Goal: Task Accomplishment & Management: Manage account settings

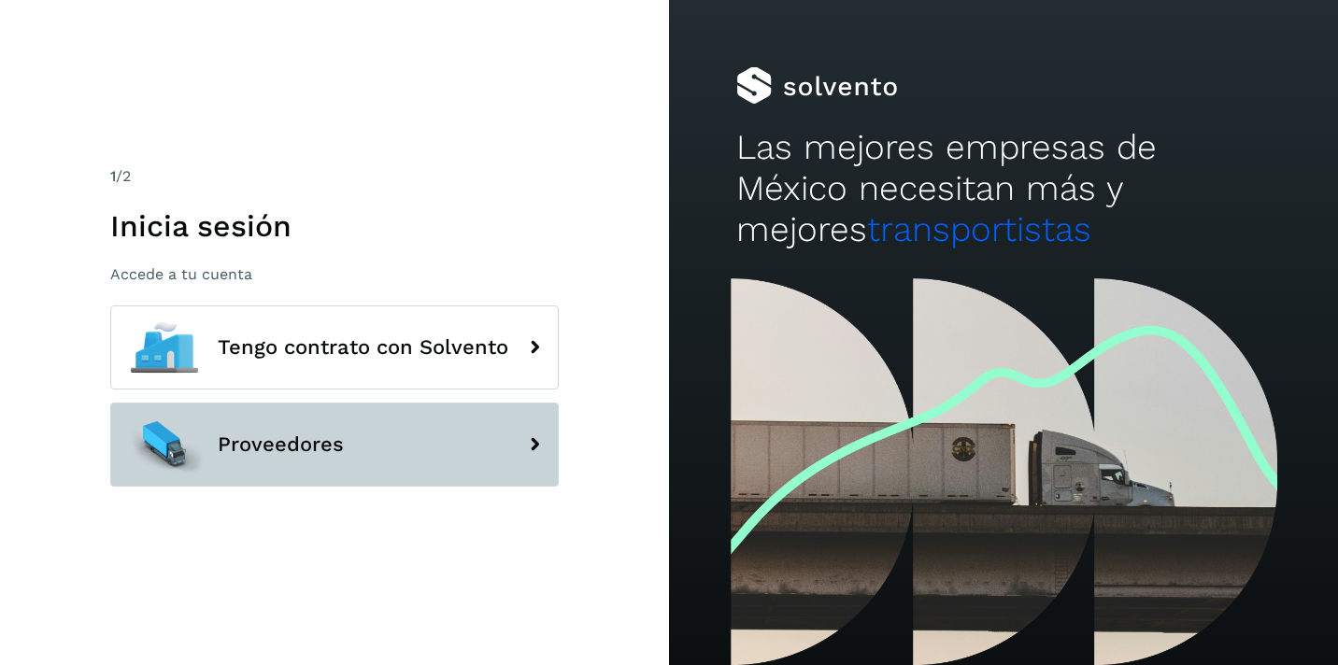
click at [290, 437] on span "Proveedores" at bounding box center [281, 444] width 126 height 22
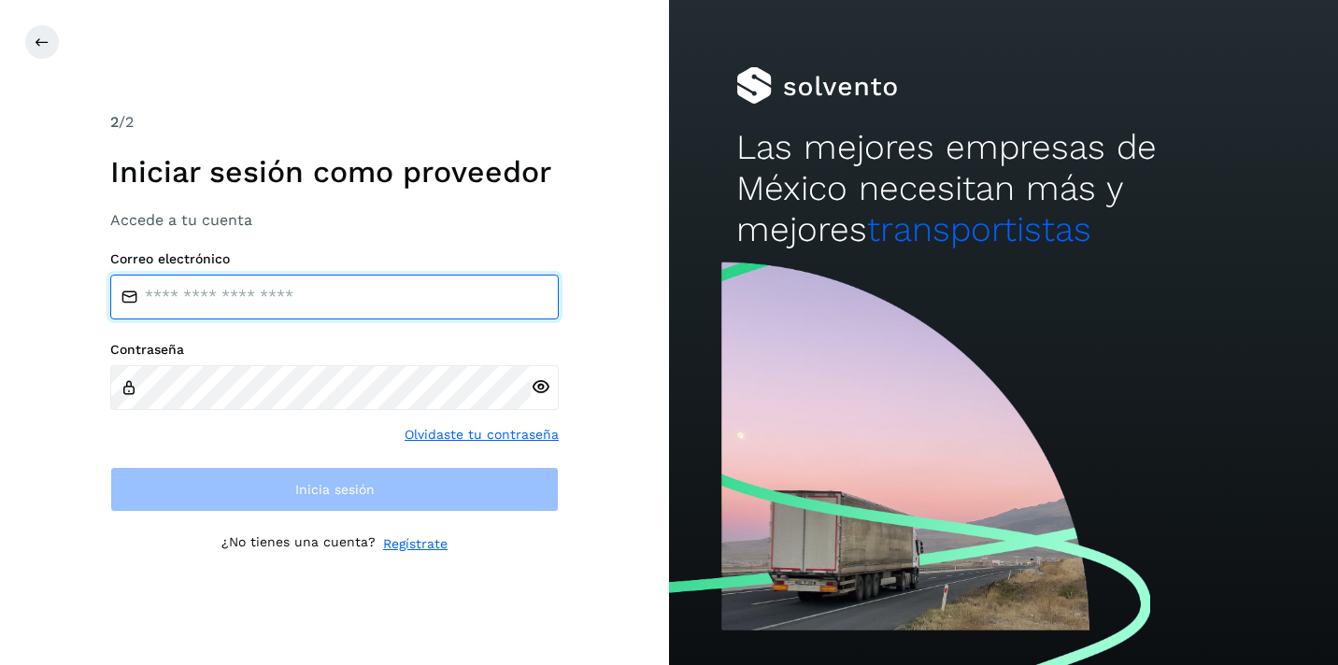
click at [298, 295] on input "email" at bounding box center [334, 297] width 448 height 45
type input "**********"
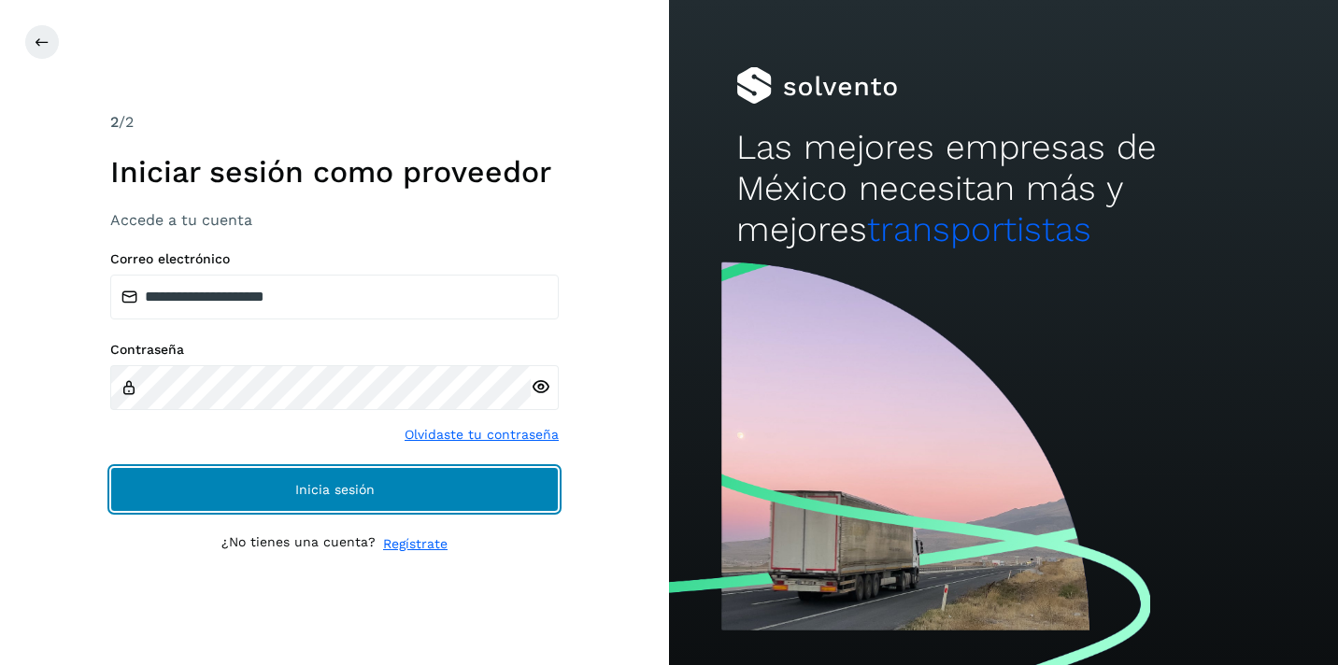
click at [299, 485] on span "Inicia sesión" at bounding box center [334, 489] width 79 height 13
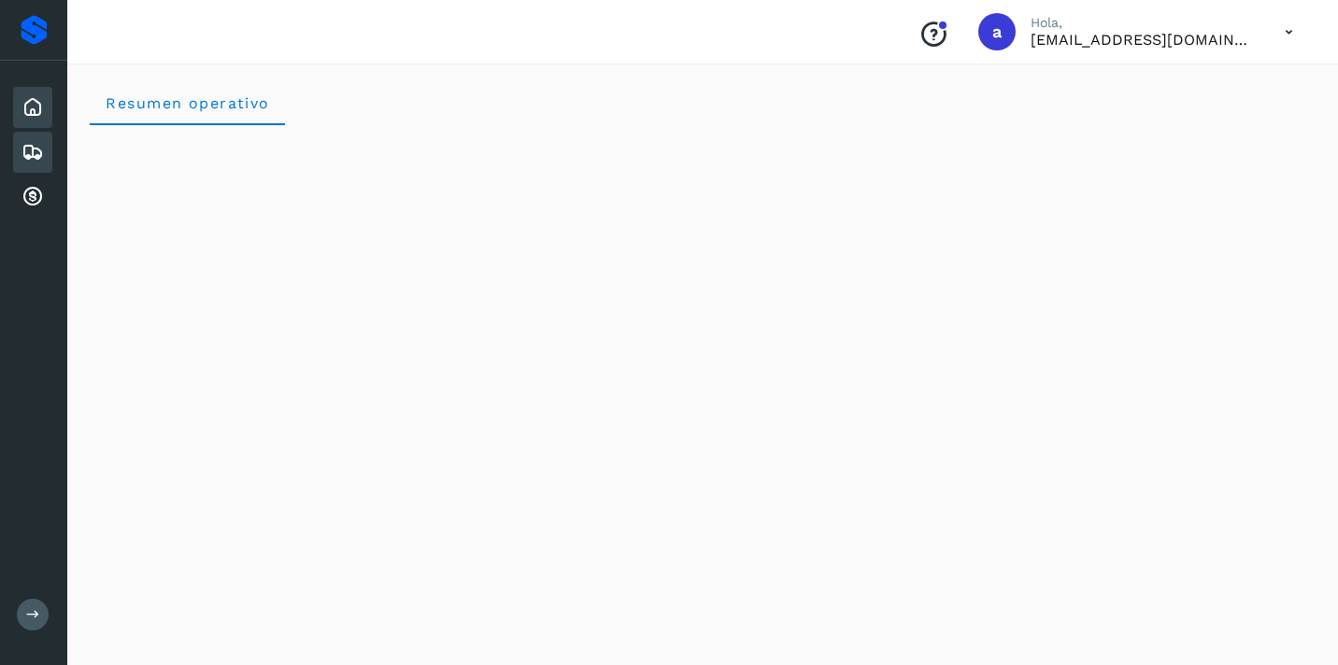
click at [32, 154] on icon at bounding box center [32, 152] width 22 height 22
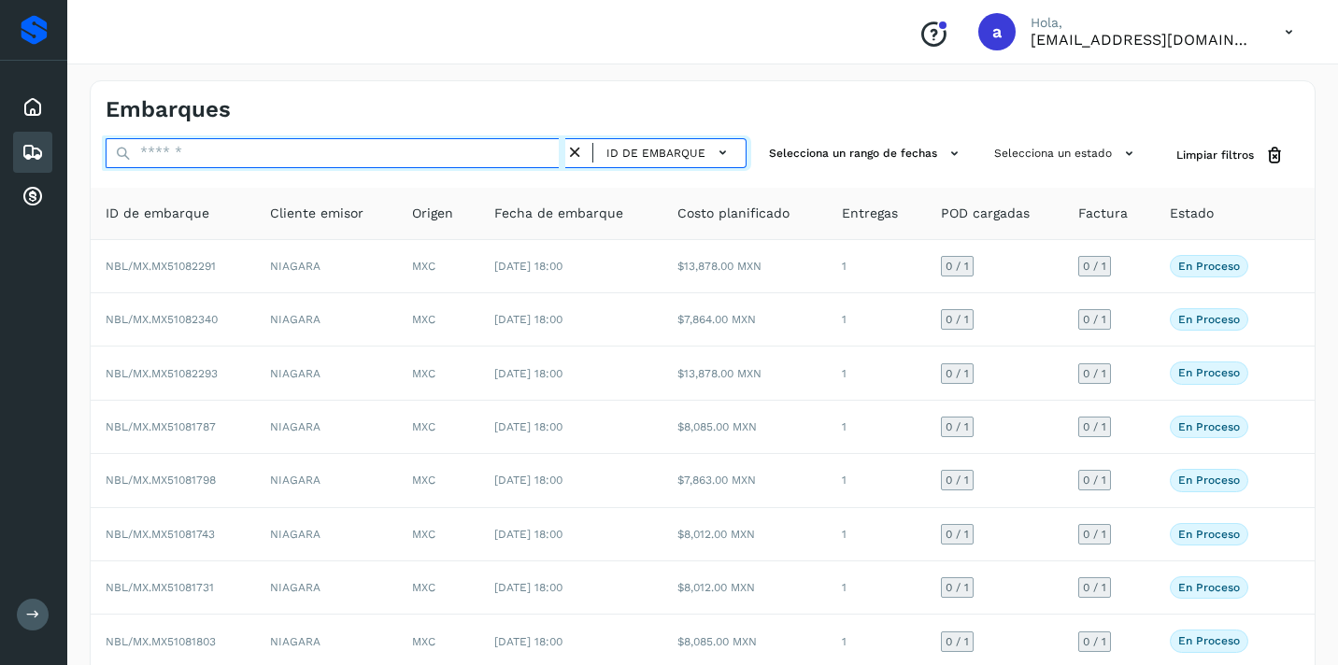
click at [388, 148] on input "text" at bounding box center [336, 153] width 460 height 30
paste input "**********"
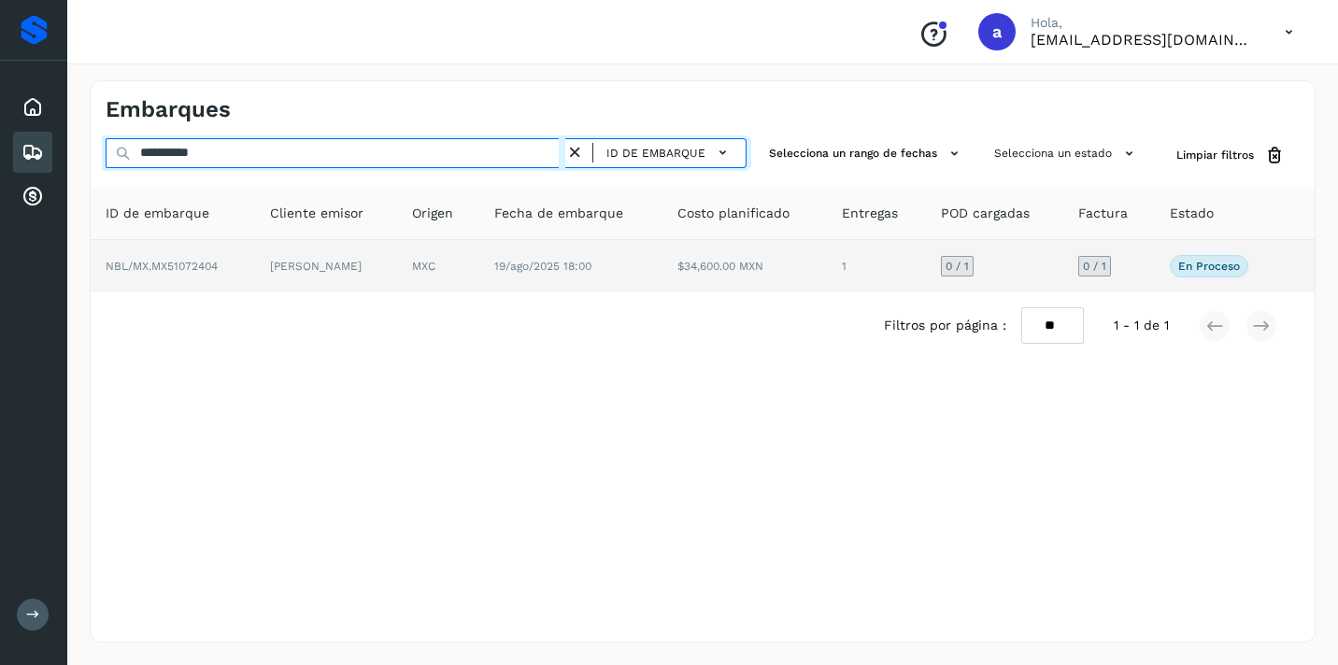
type input "**********"
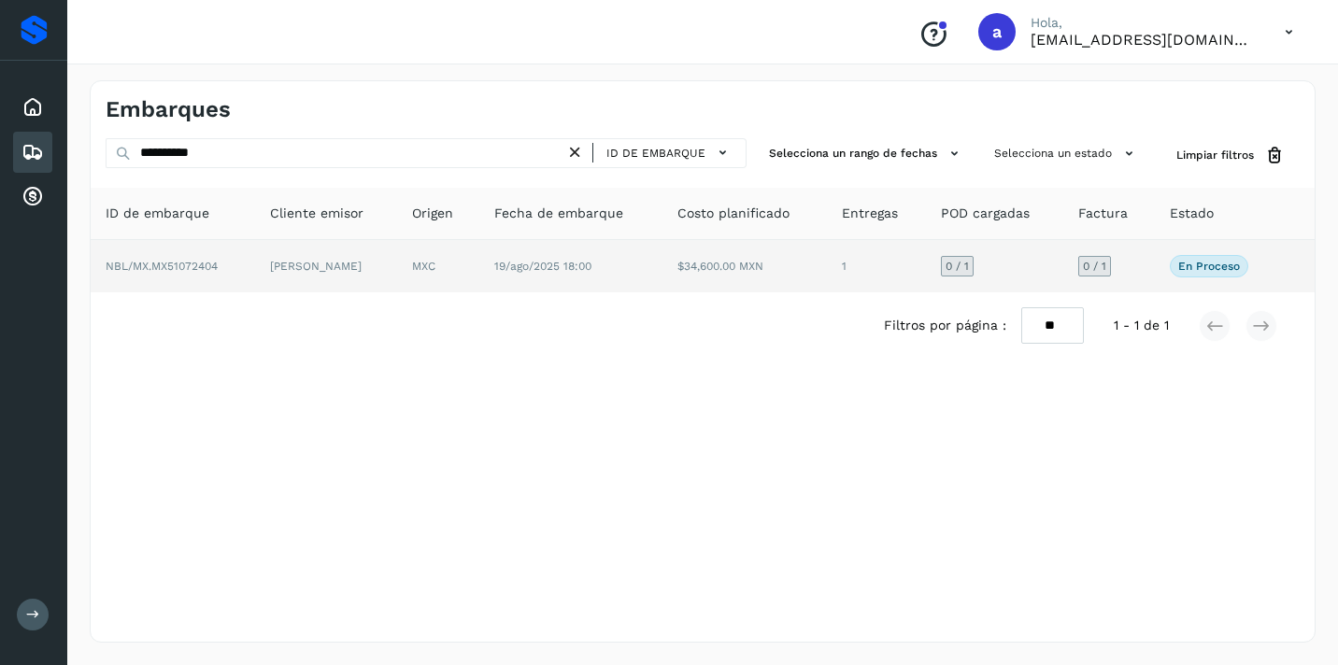
click at [1088, 264] on span "0 / 1" at bounding box center [1094, 266] width 23 height 11
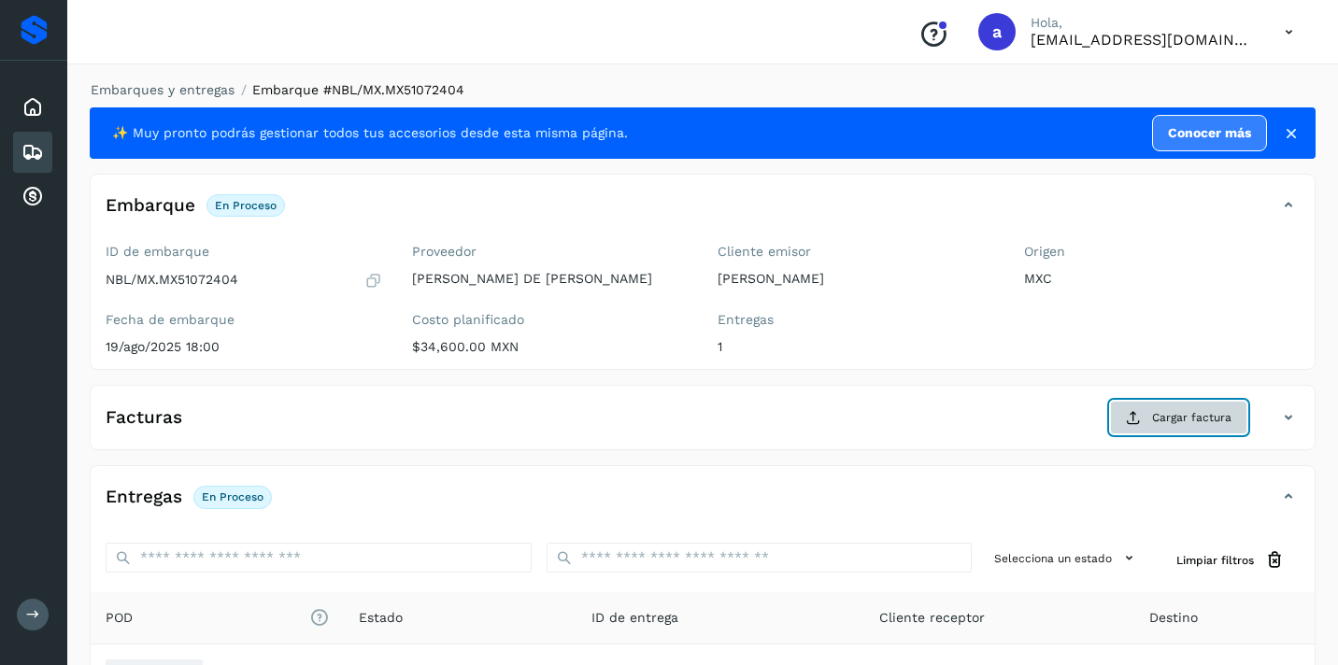
click at [1193, 427] on button "Cargar factura" at bounding box center [1178, 418] width 137 height 34
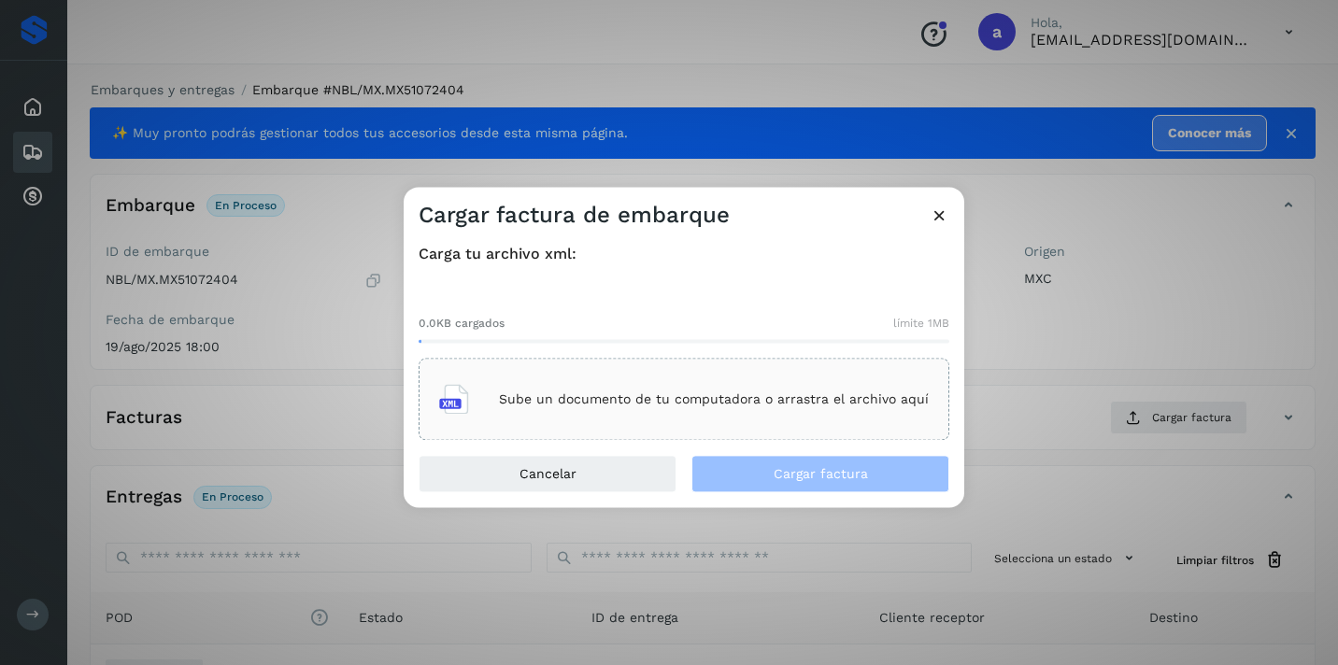
click at [868, 408] on div "Sube un documento de tu computadora o arrastra el archivo aquí" at bounding box center [684, 400] width 490 height 50
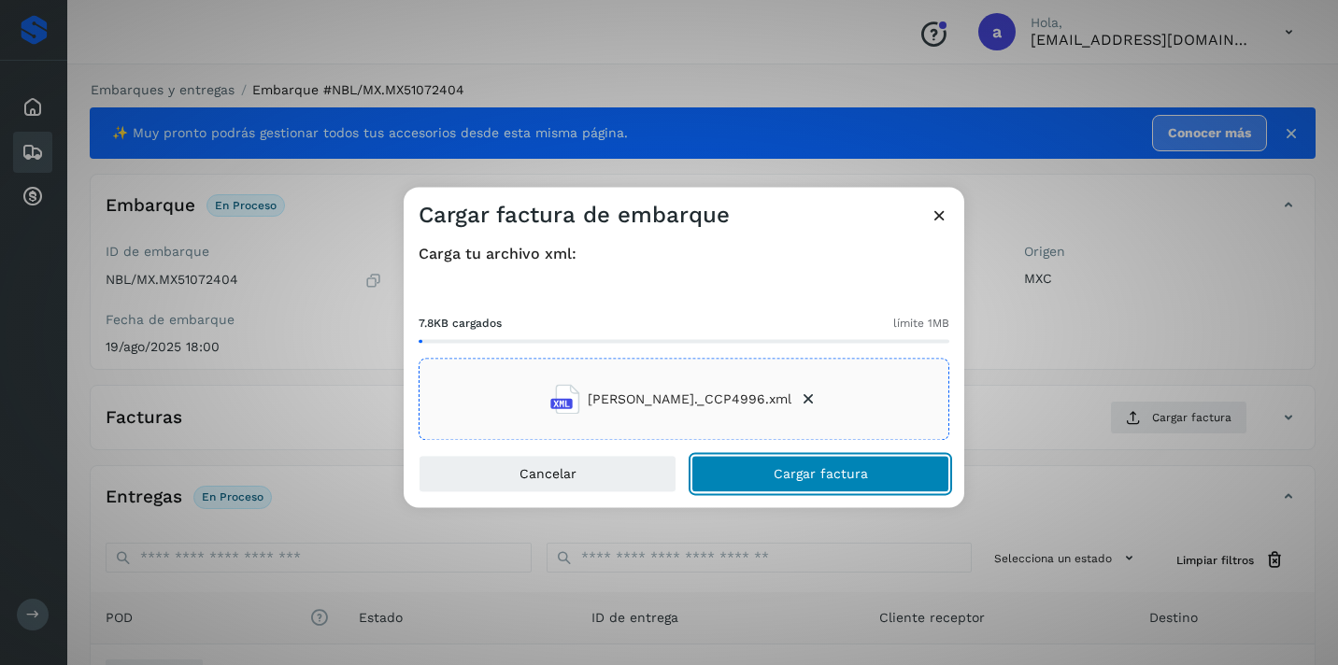
click at [868, 478] on button "Cargar factura" at bounding box center [820, 474] width 258 height 37
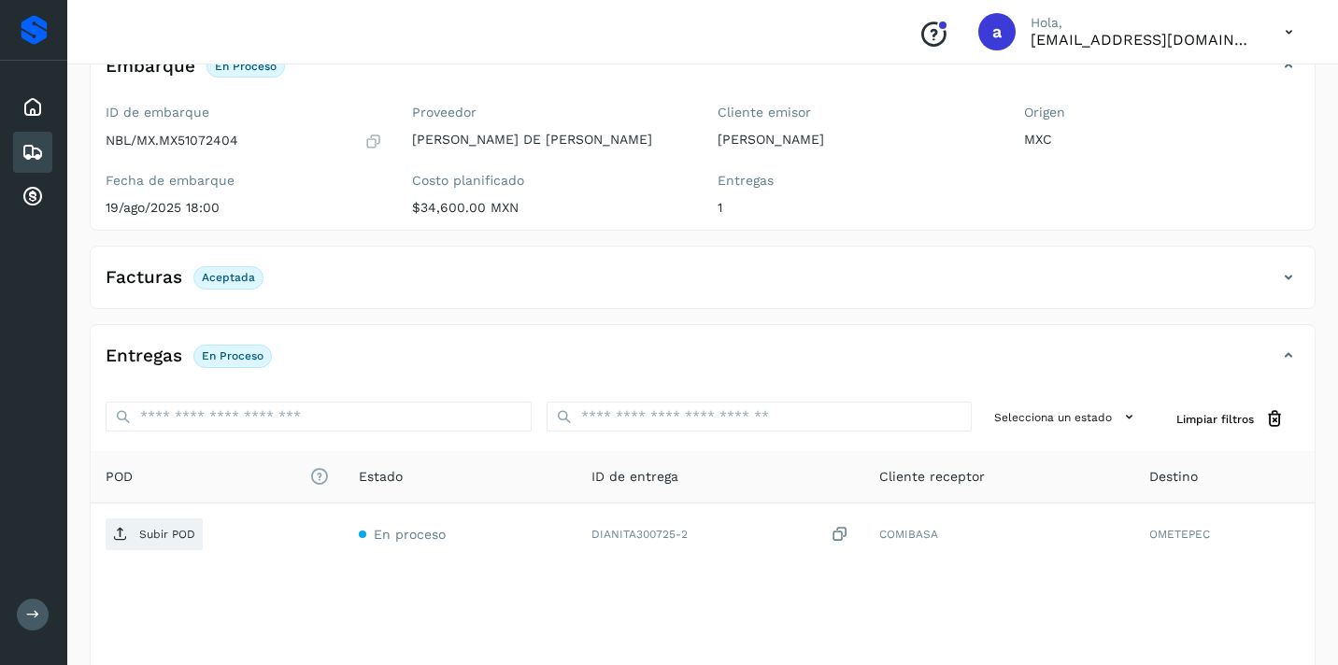
scroll to position [222, 0]
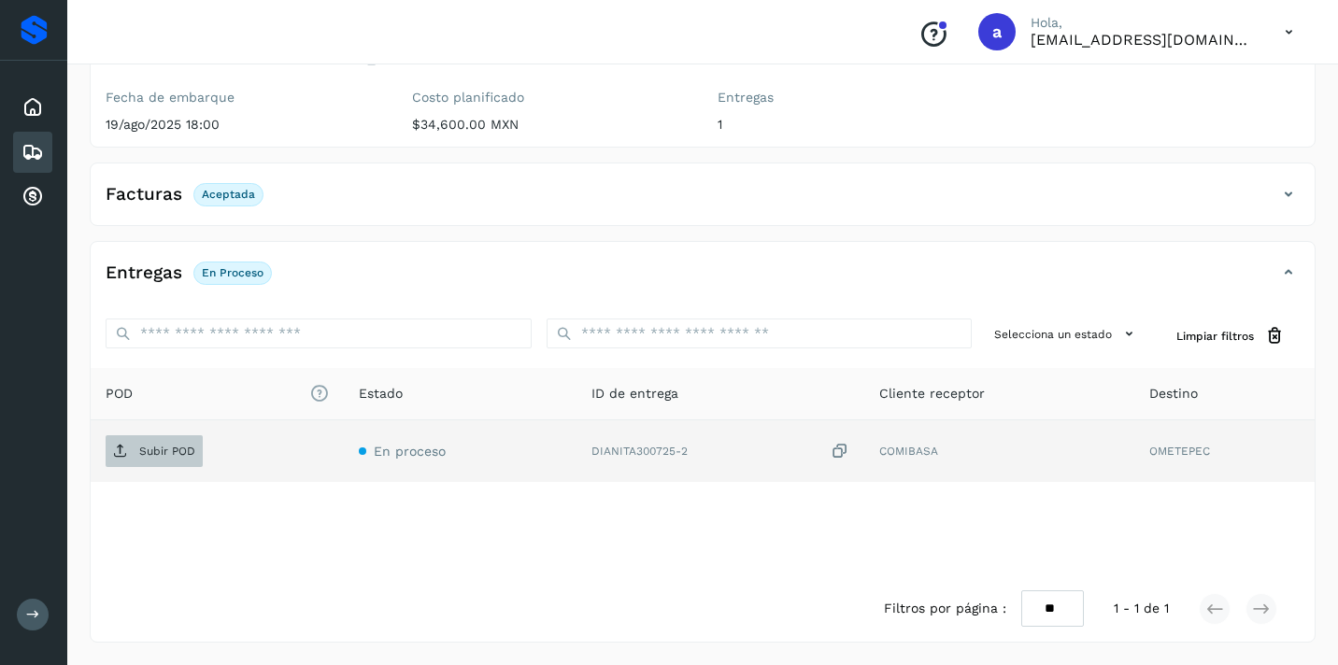
click at [173, 459] on span "Subir POD" at bounding box center [154, 451] width 97 height 30
click at [170, 454] on p "Subir POD" at bounding box center [167, 451] width 56 height 13
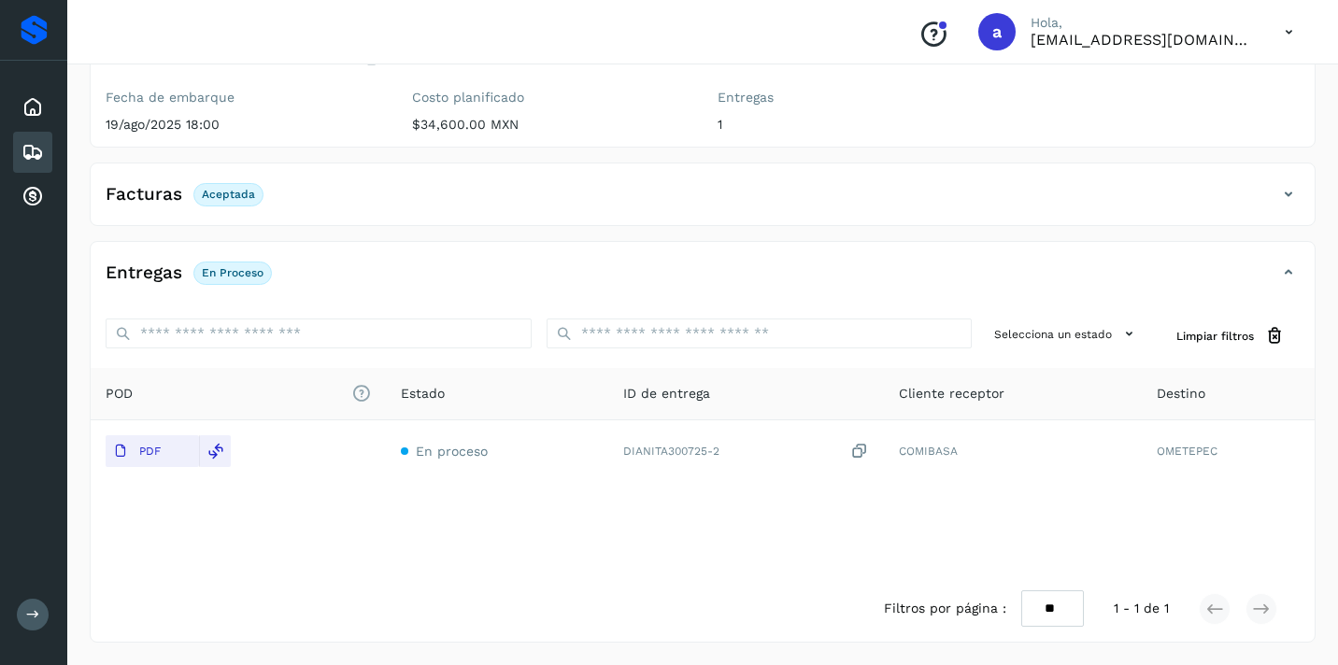
click at [36, 155] on icon at bounding box center [32, 152] width 22 height 22
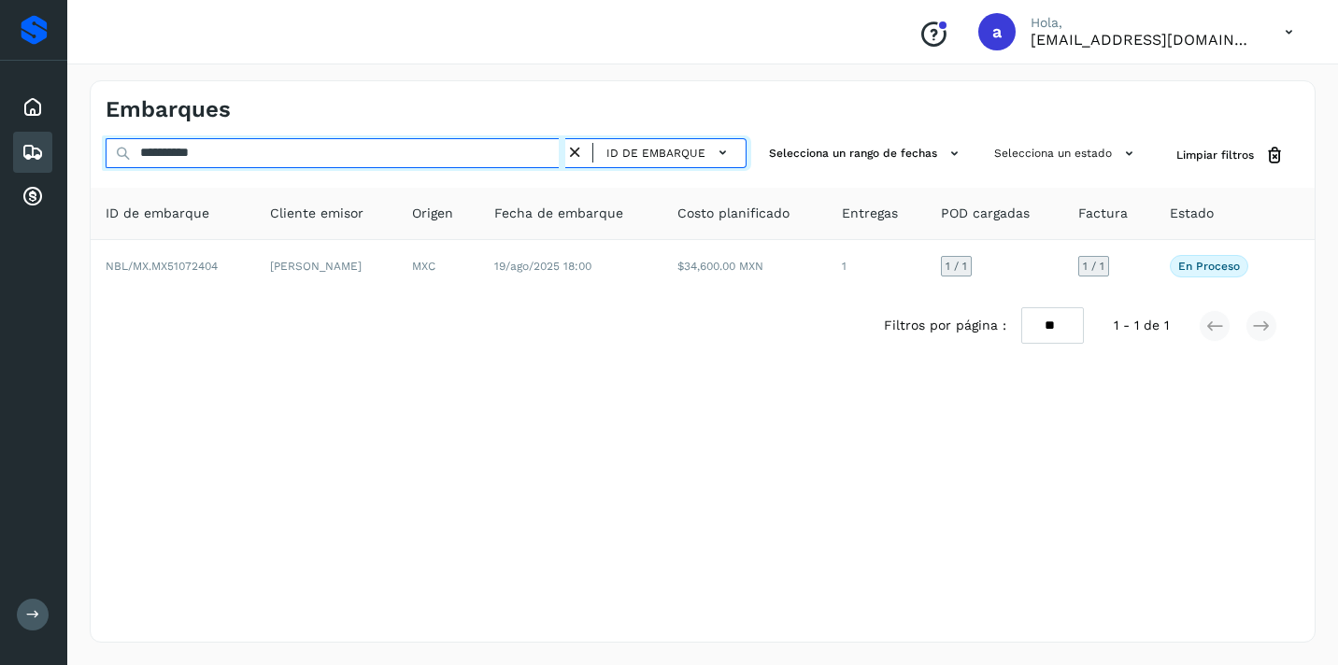
drag, startPoint x: 243, startPoint y: 155, endPoint x: 123, endPoint y: 145, distance: 120.0
click at [123, 145] on div "**********" at bounding box center [426, 155] width 641 height 35
paste input "text"
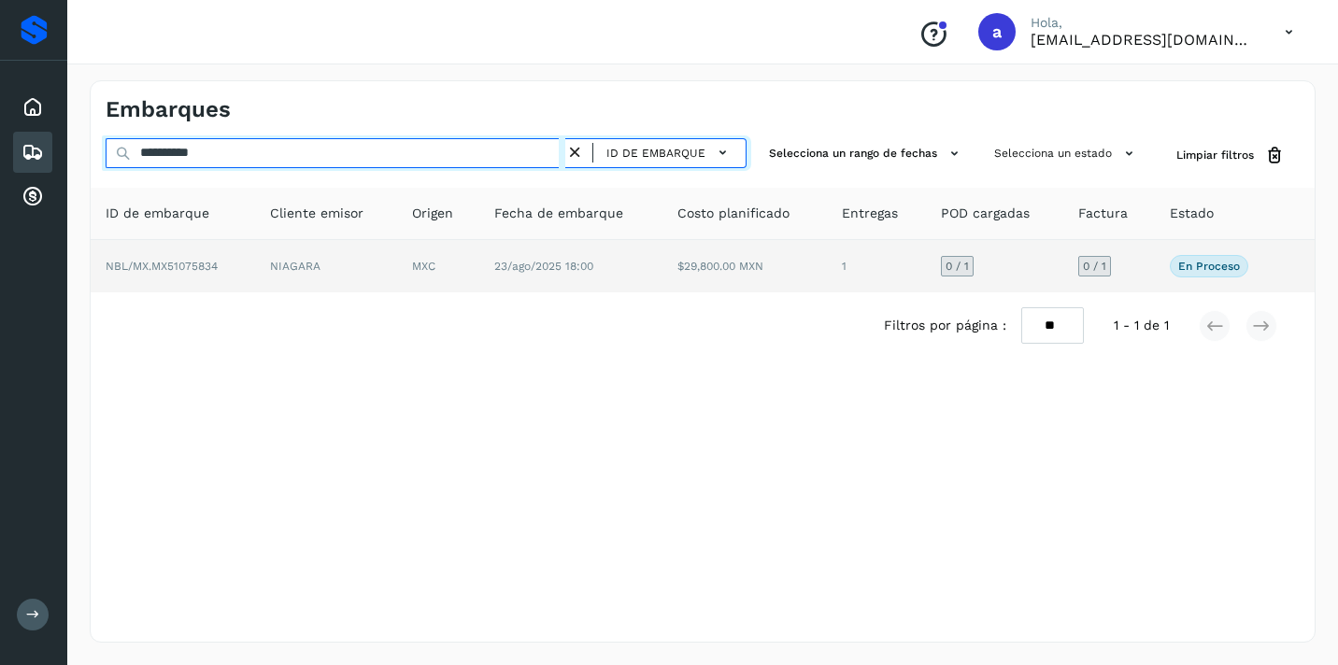
type input "**********"
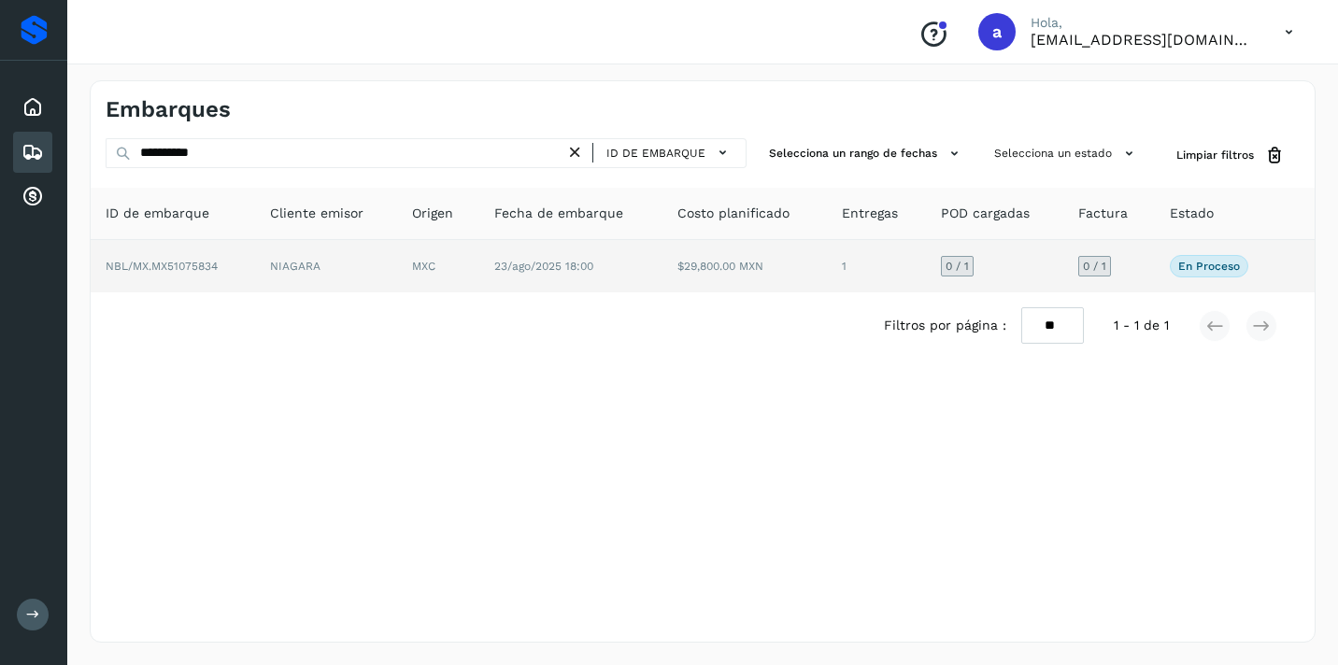
click at [1090, 266] on span "0 / 1" at bounding box center [1094, 266] width 23 height 11
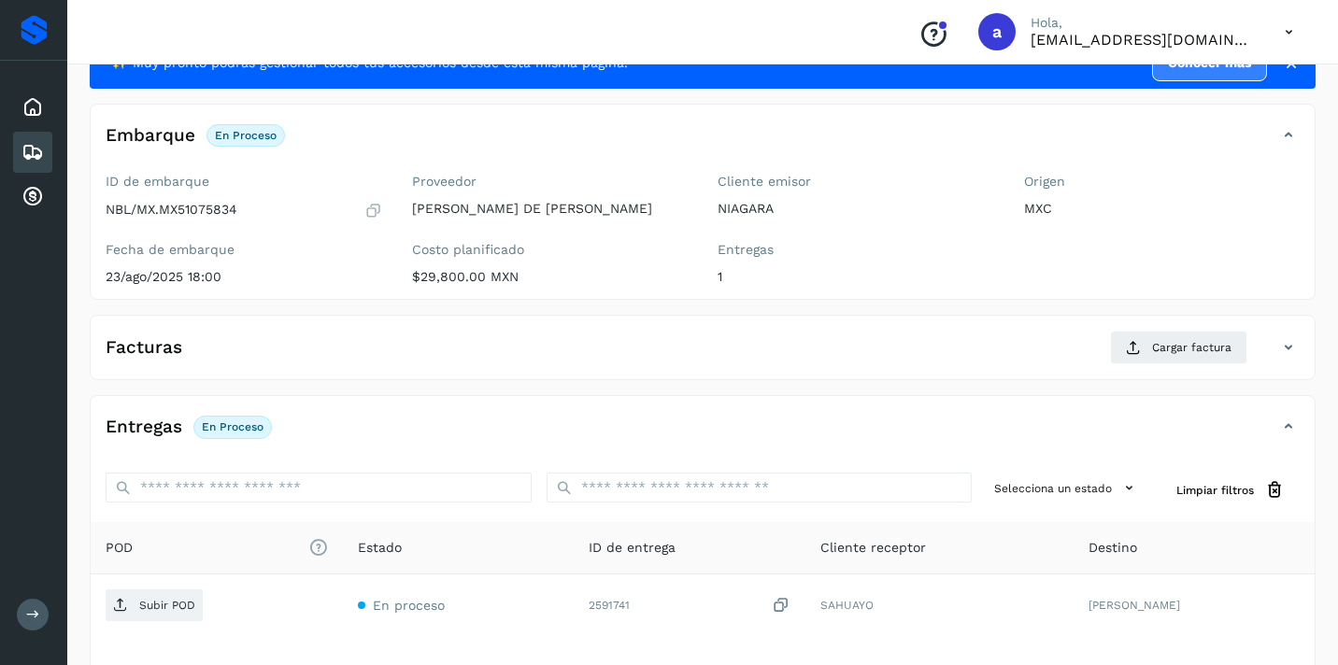
scroll to position [76, 0]
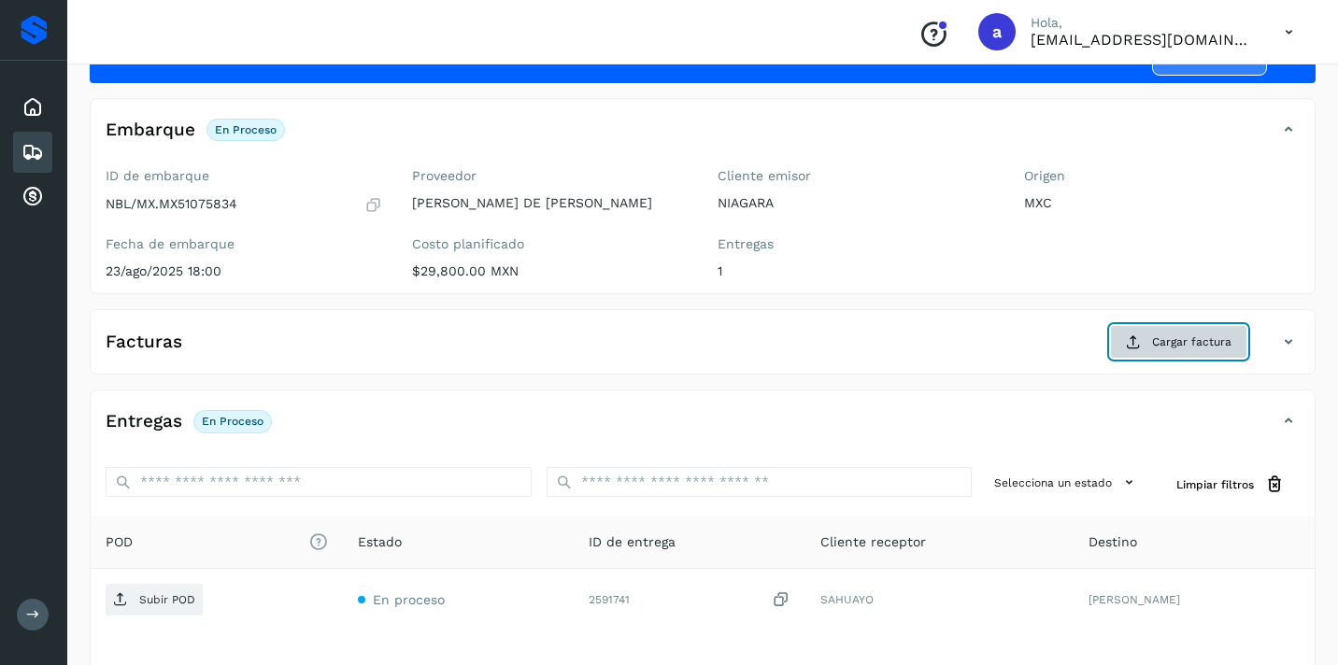
click at [1210, 343] on span "Cargar factura" at bounding box center [1191, 342] width 79 height 17
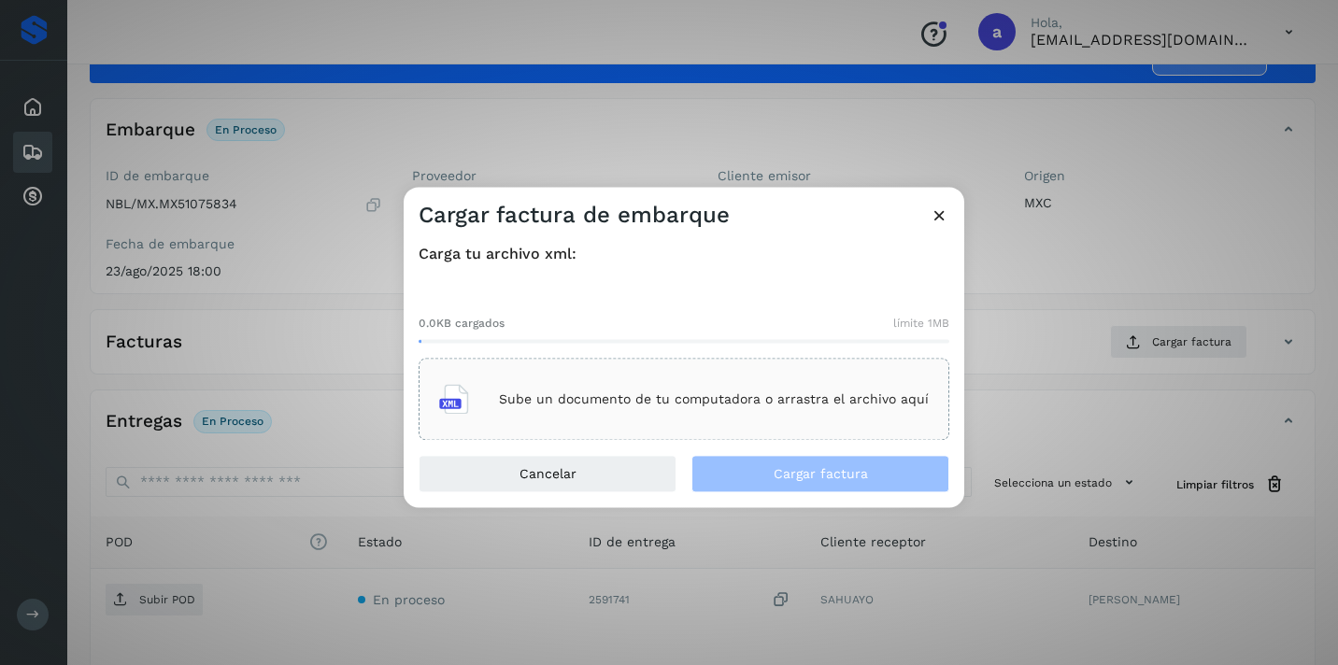
click at [823, 405] on p "Sube un documento de tu computadora o arrastra el archivo aquí" at bounding box center [714, 399] width 430 height 16
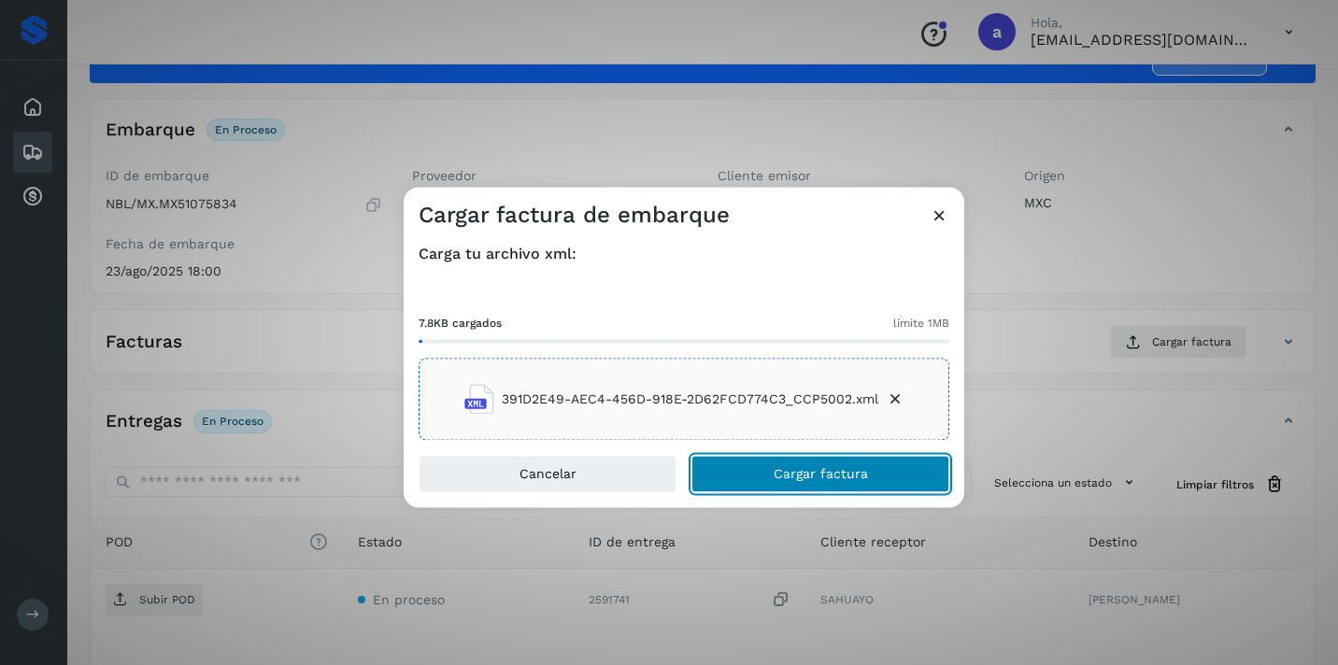
click at [851, 478] on span "Cargar factura" at bounding box center [821, 474] width 94 height 13
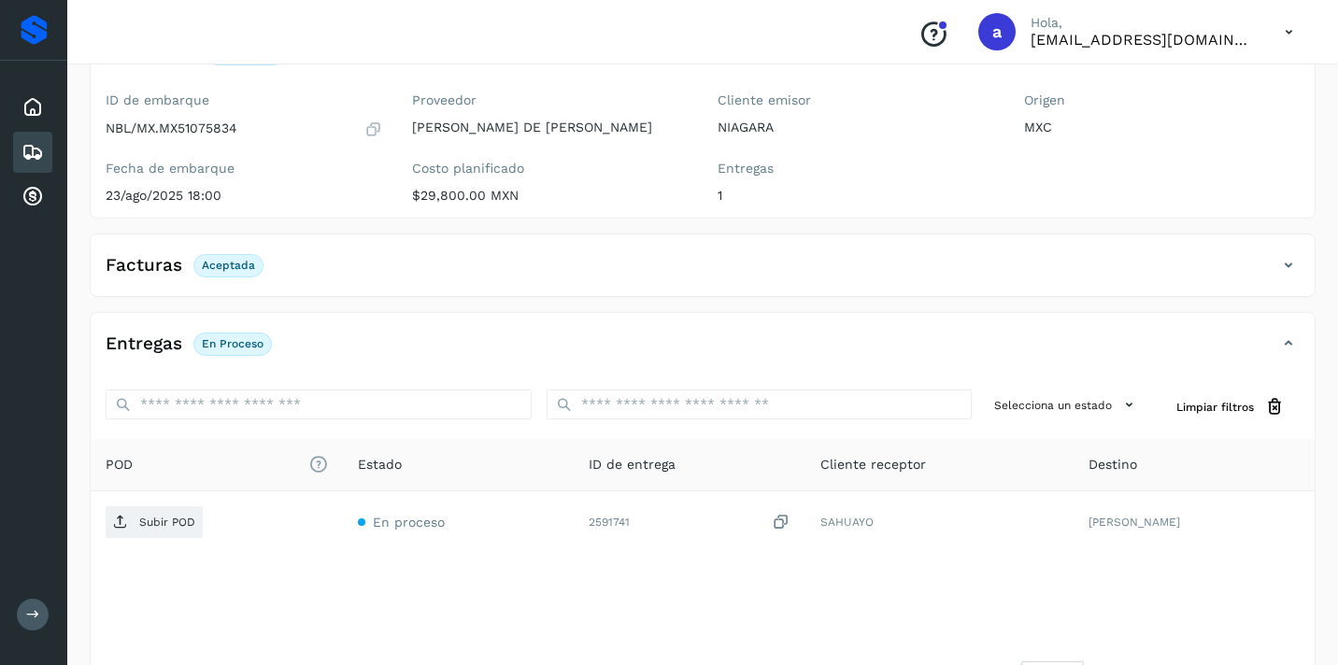
scroll to position [222, 0]
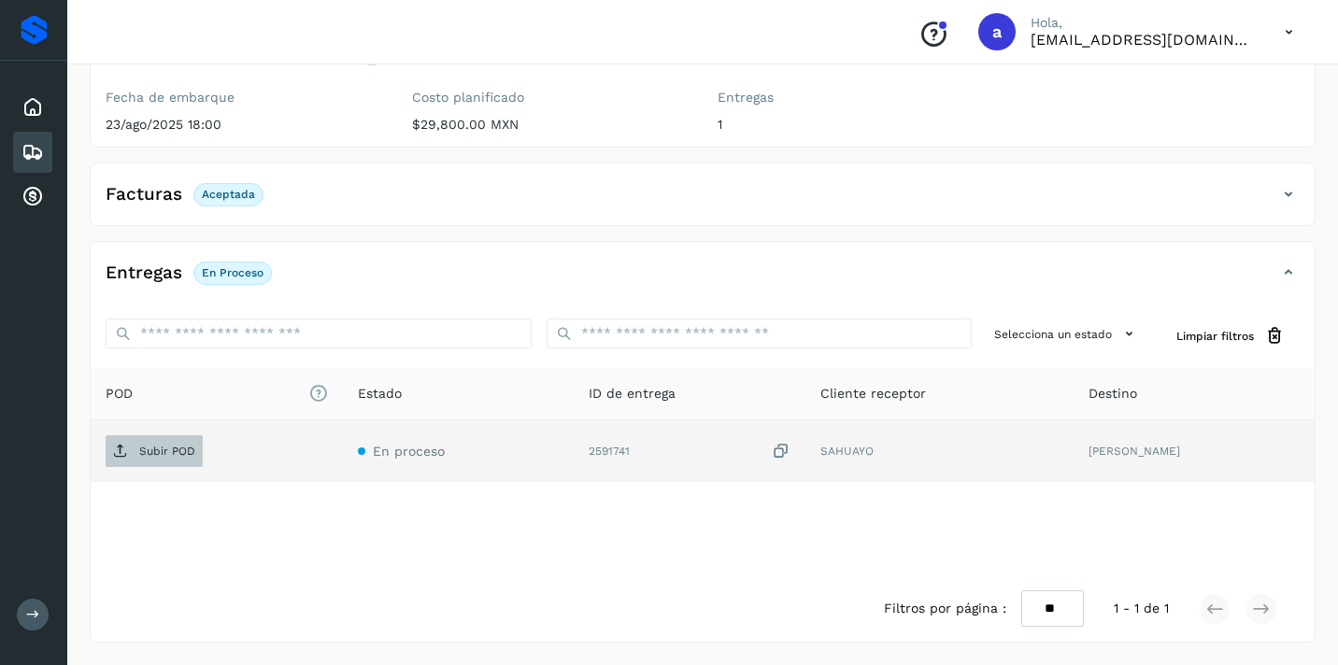
click at [186, 447] on p "Subir POD" at bounding box center [167, 451] width 56 height 13
click at [45, 155] on div "Embarques" at bounding box center [32, 152] width 39 height 41
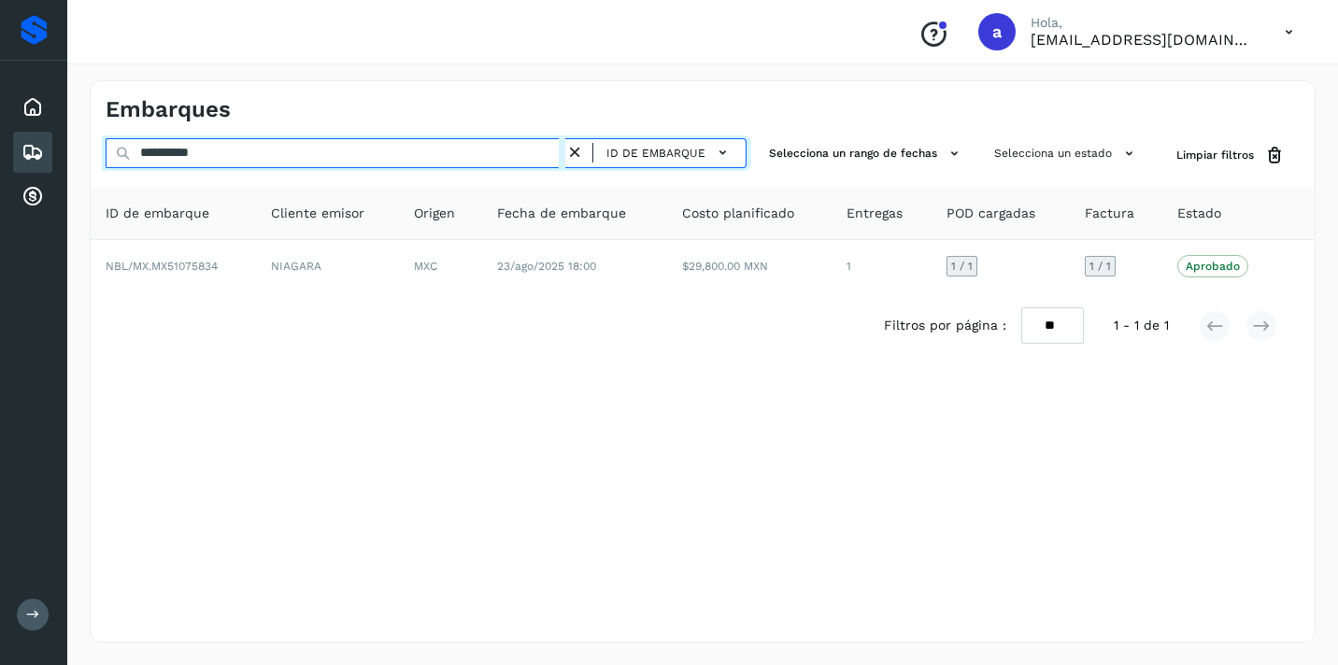
drag, startPoint x: 238, startPoint y: 156, endPoint x: 0, endPoint y: 129, distance: 239.8
click at [0, 129] on div "**********" at bounding box center [669, 332] width 1338 height 665
paste input "text"
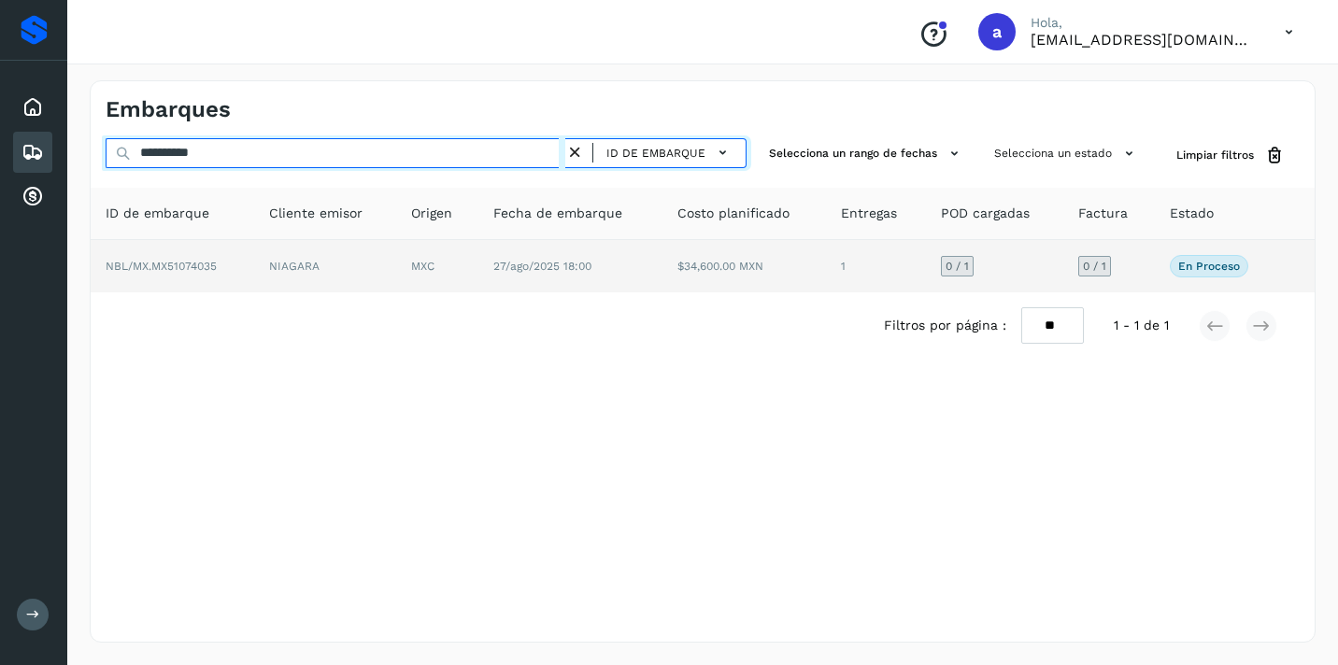
type input "**********"
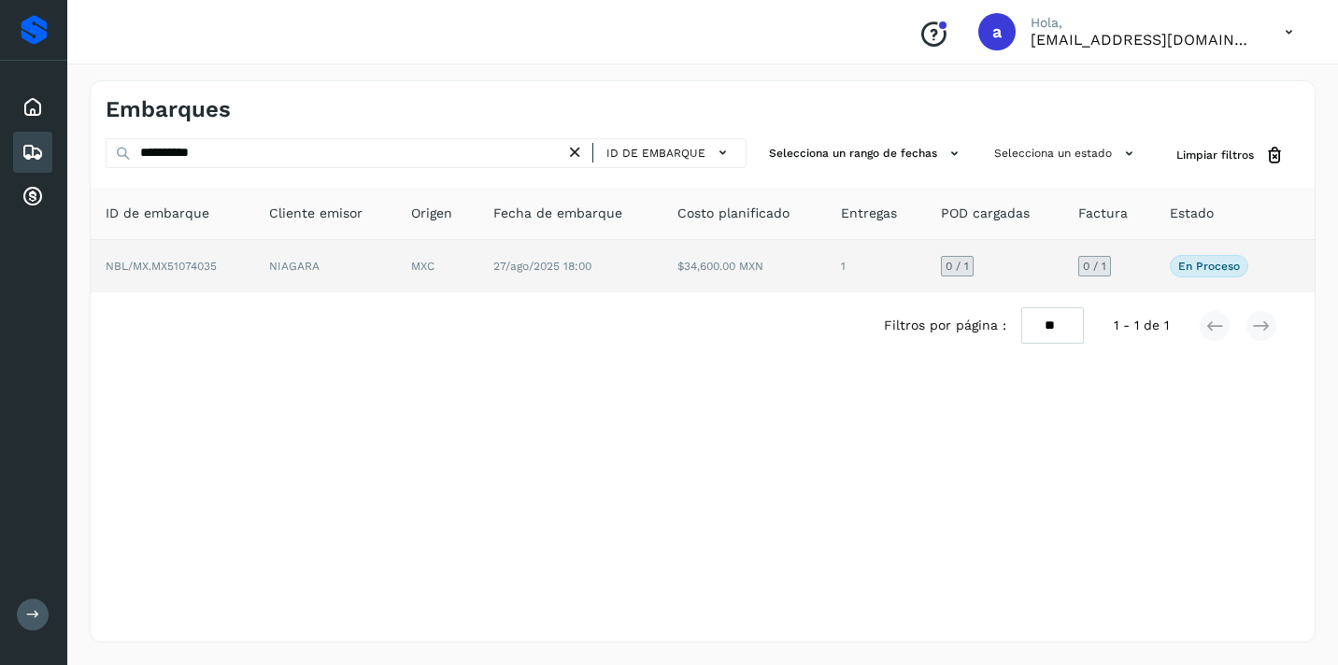
click at [1103, 268] on span "0 / 1" at bounding box center [1094, 266] width 23 height 11
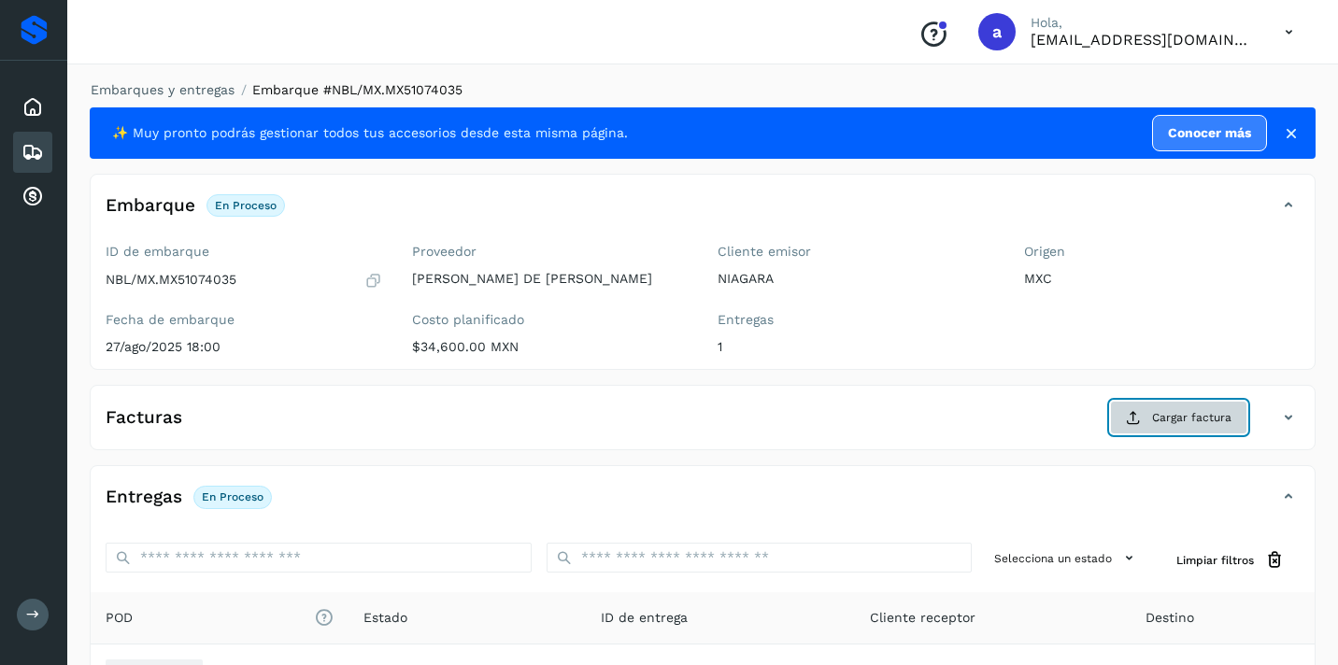
click at [1158, 417] on span "Cargar factura" at bounding box center [1191, 417] width 79 height 17
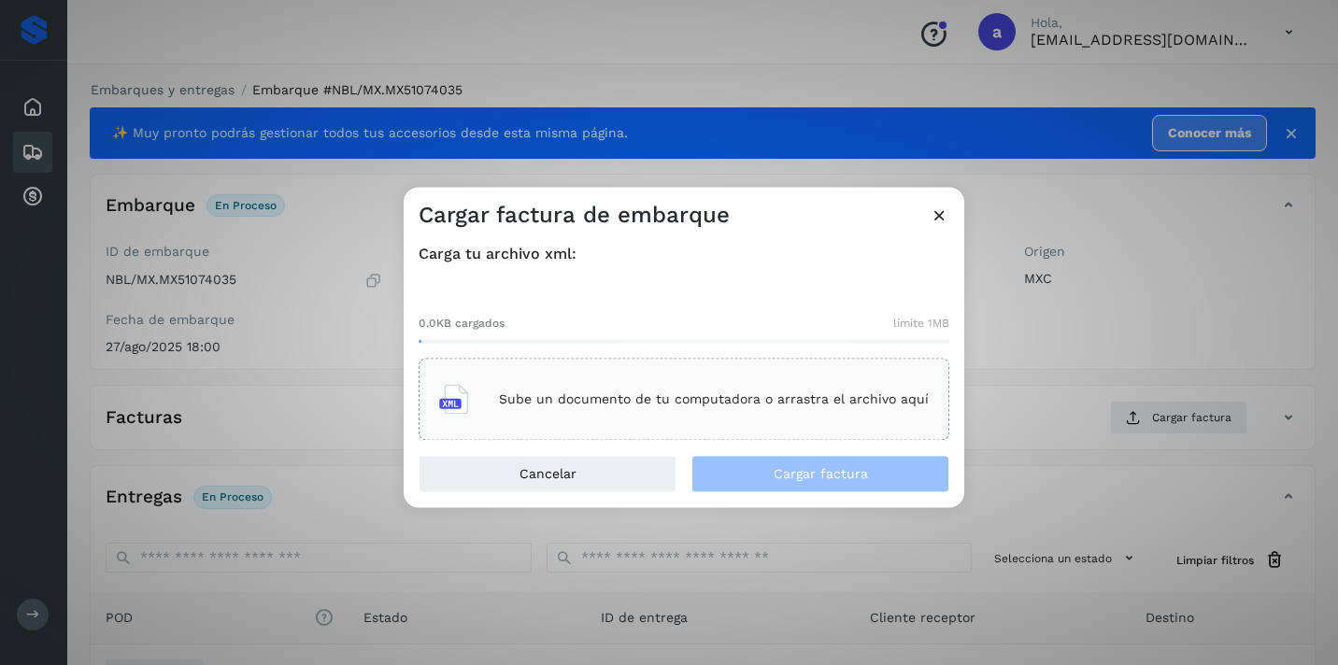
click at [806, 399] on p "Sube un documento de tu computadora o arrastra el archivo aquí" at bounding box center [714, 399] width 430 height 16
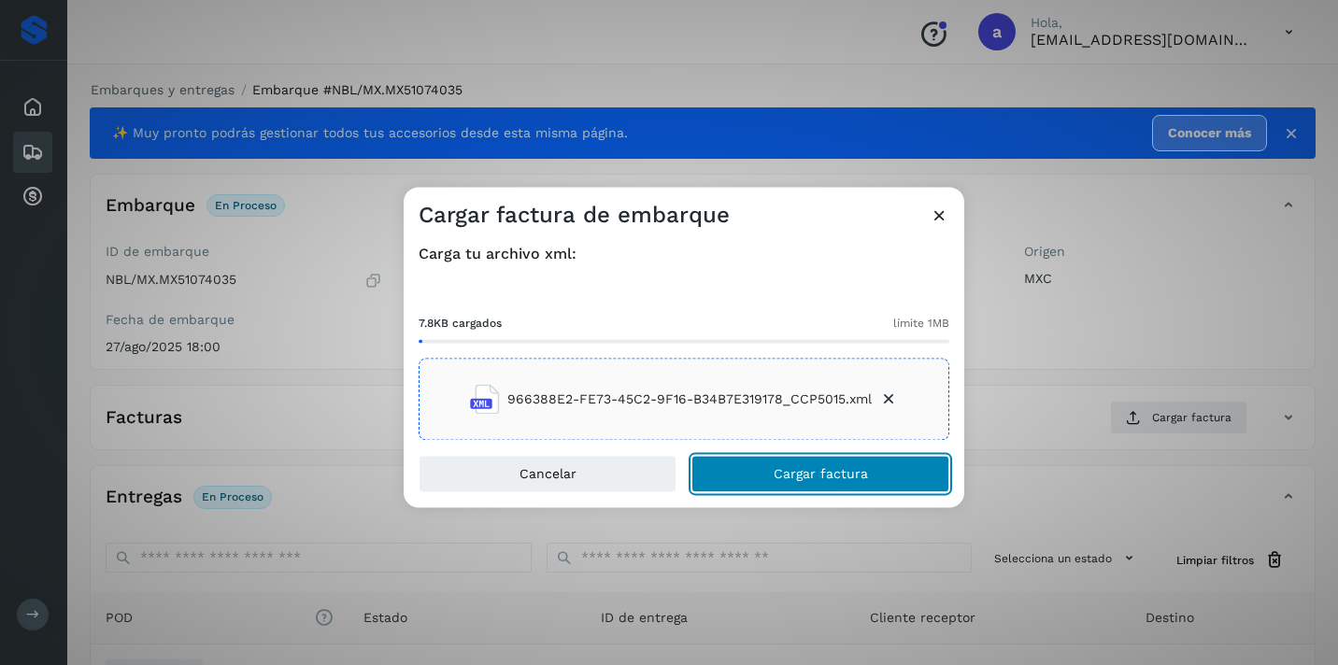
click at [840, 462] on button "Cargar factura" at bounding box center [820, 474] width 258 height 37
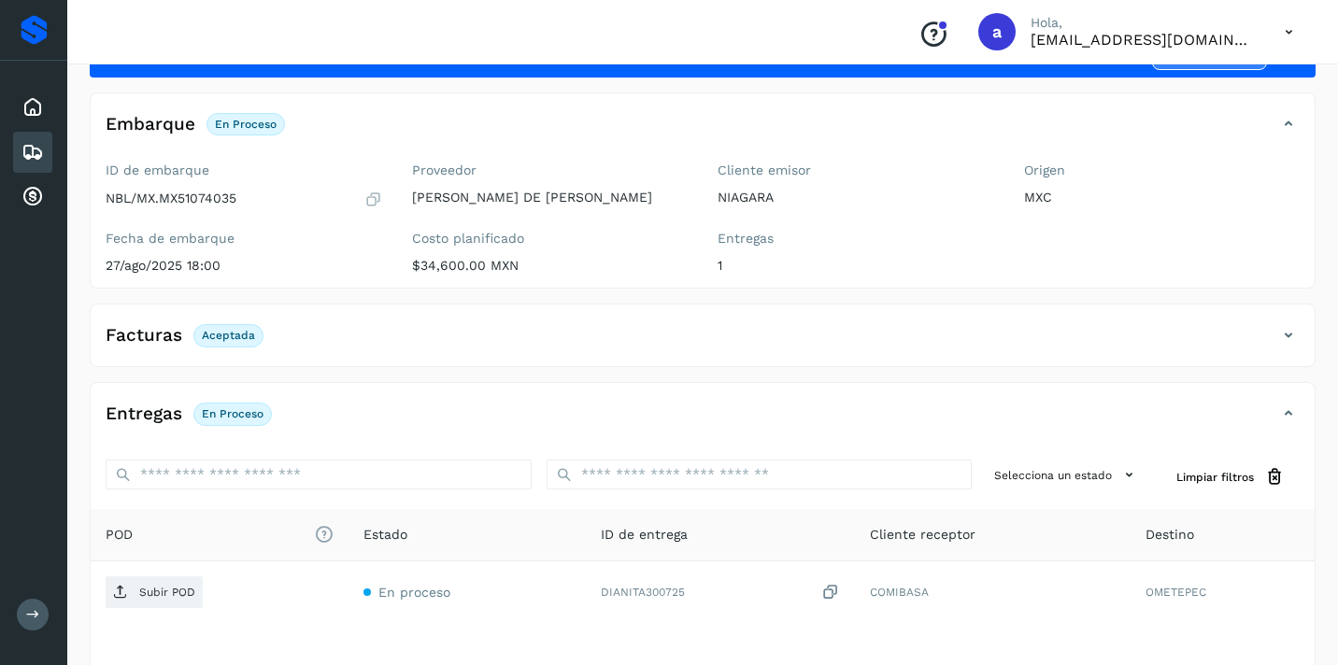
scroll to position [222, 0]
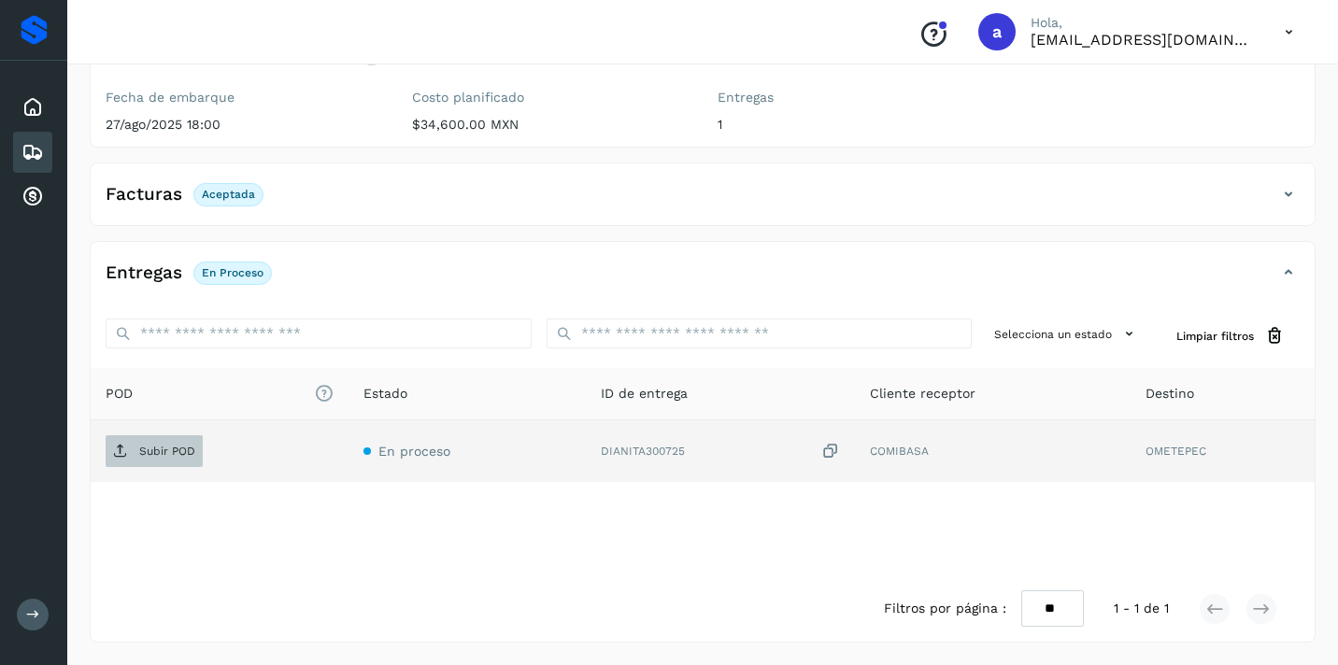
click at [167, 440] on span "Subir POD" at bounding box center [154, 451] width 97 height 30
